Goal: Task Accomplishment & Management: Use online tool/utility

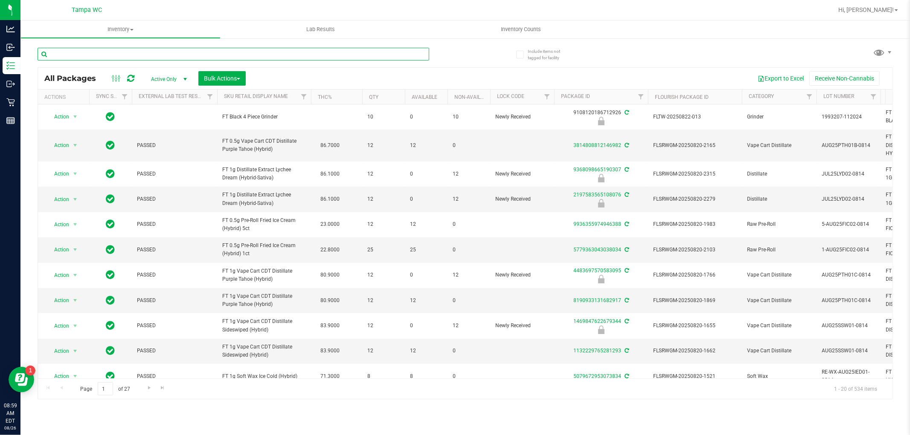
click at [146, 58] on input "text" at bounding box center [234, 54] width 392 height 13
click at [211, 84] on button "Bulk Actions" at bounding box center [221, 78] width 47 height 15
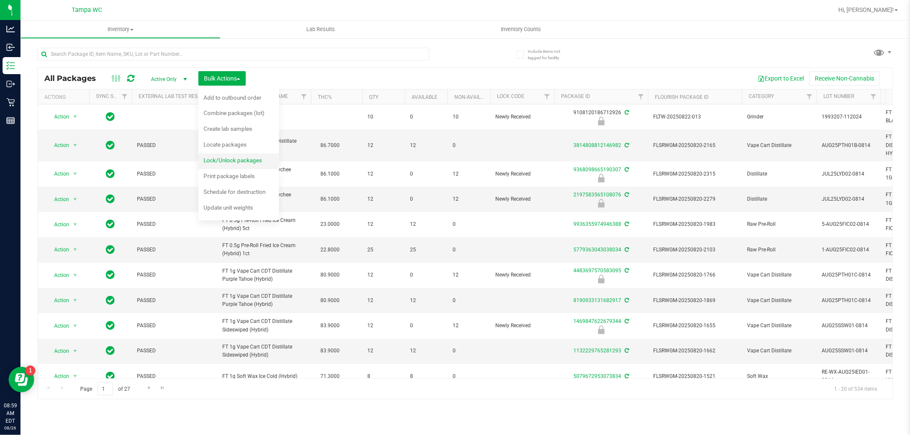
click at [212, 161] on span "Lock/Unlock packages" at bounding box center [232, 160] width 58 height 7
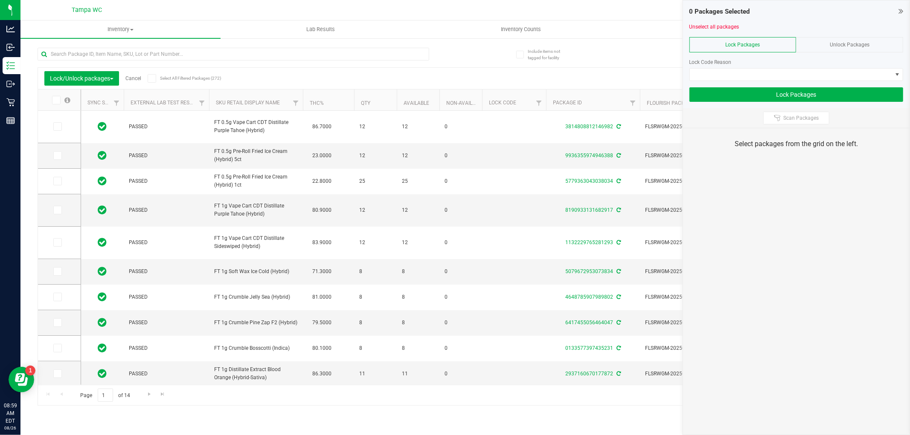
click at [837, 38] on div "Unlock Packages" at bounding box center [849, 44] width 107 height 15
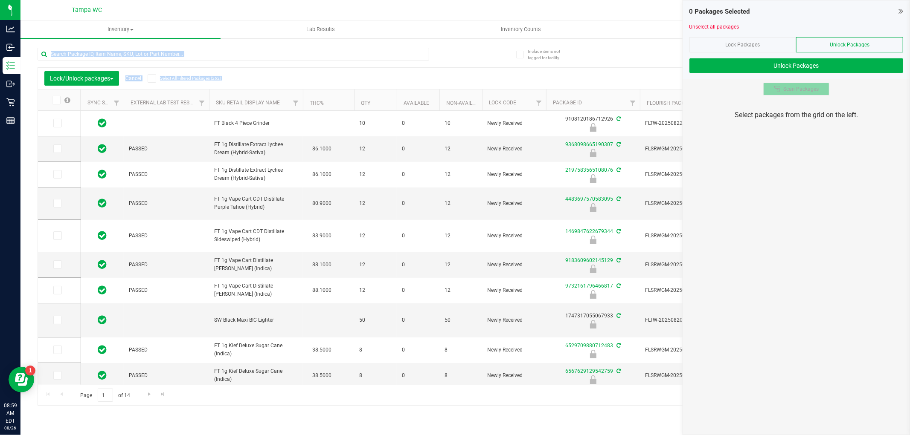
click at [804, 90] on span "Scan Packages" at bounding box center [800, 89] width 35 height 7
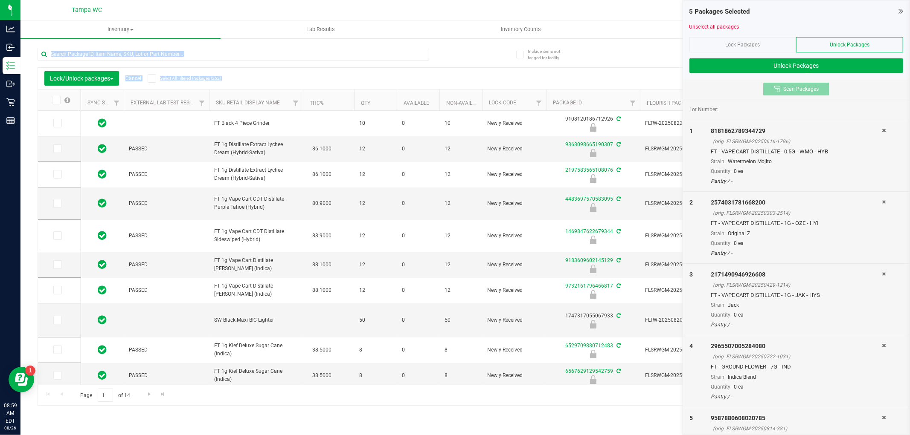
scroll to position [44, 0]
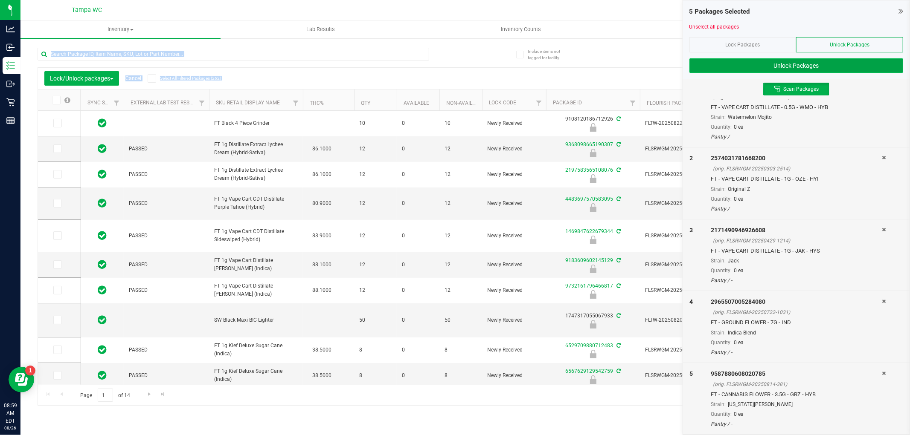
click at [822, 67] on button "Unlock Packages" at bounding box center [796, 65] width 214 height 15
